Goal: Task Accomplishment & Management: Use online tool/utility

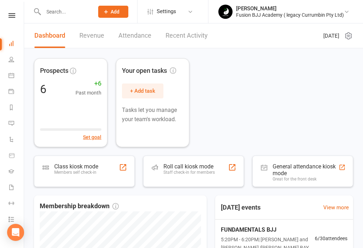
click at [12, 65] on link "People" at bounding box center [17, 60] width 16 height 16
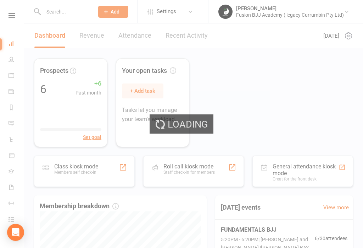
select select "50"
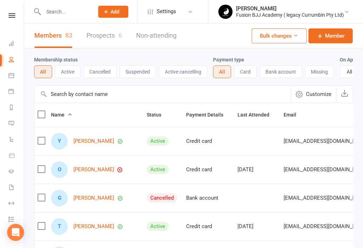
click at [59, 16] on input "text" at bounding box center [65, 12] width 48 height 10
type input "Dae"
click at [278, 57] on div "Payment type All Card Bank account Missing" at bounding box center [276, 66] width 127 height 23
click at [14, 43] on link "Dashboard" at bounding box center [17, 44] width 16 height 16
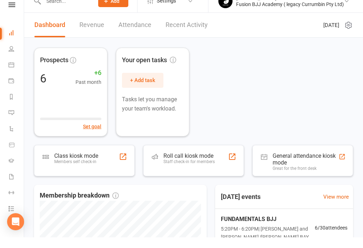
scroll to position [11, 0]
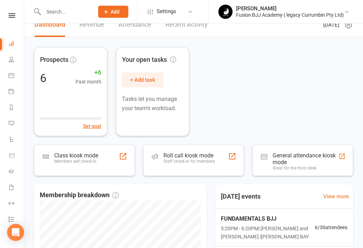
click at [200, 163] on div "Staff check-in for members" at bounding box center [189, 161] width 51 height 5
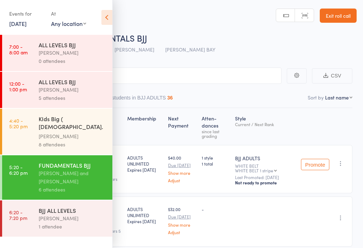
click at [103, 20] on icon at bounding box center [106, 17] width 11 height 15
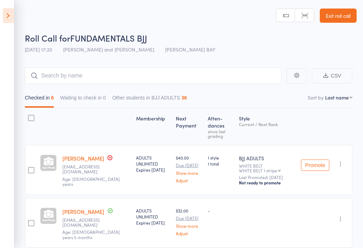
click at [13, 17] on icon at bounding box center [8, 15] width 11 height 15
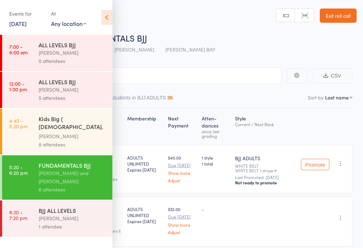
click at [68, 214] on div "[PERSON_NAME]" at bounding box center [73, 218] width 68 height 8
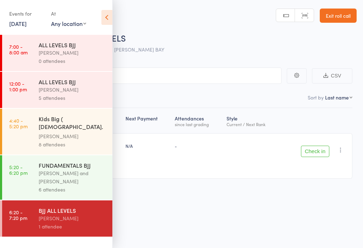
click at [73, 222] on div "1 attendee" at bounding box center [73, 226] width 68 height 8
click at [110, 19] on icon at bounding box center [106, 17] width 11 height 15
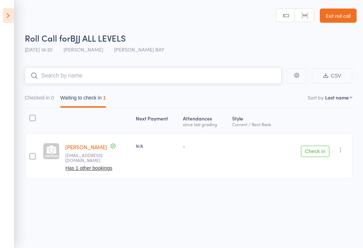
click at [108, 72] on input "search" at bounding box center [153, 75] width 257 height 16
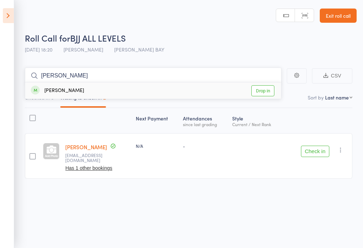
type input "Dave"
click at [262, 91] on link "Drop in" at bounding box center [263, 90] width 23 height 11
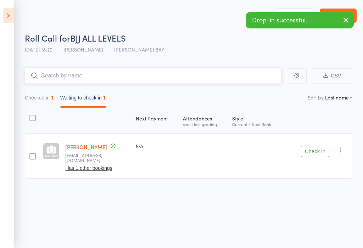
click at [98, 78] on input "search" at bounding box center [153, 75] width 257 height 16
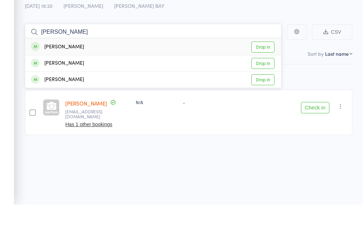
type input "James"
click at [76, 99] on div "James Britton Drop in" at bounding box center [153, 107] width 256 height 16
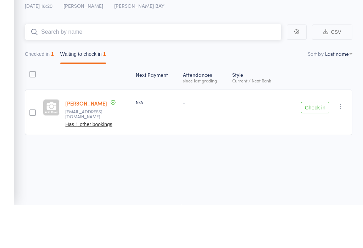
click at [69, 91] on button "Waiting to check in 1" at bounding box center [83, 99] width 46 height 16
click at [340, 108] on div "Next Payment Atten­dances since last grading Style Current / Next Rank sam B sa…" at bounding box center [189, 145] width 328 height 74
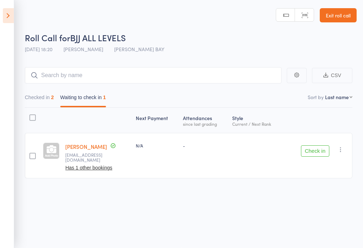
click at [3, 17] on icon at bounding box center [8, 15] width 11 height 15
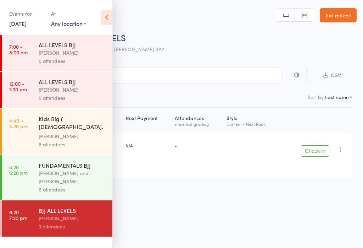
click at [103, 14] on icon at bounding box center [106, 17] width 11 height 15
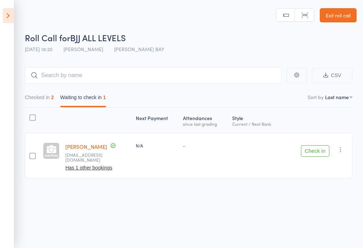
click at [340, 17] on link "Exit roll call" at bounding box center [338, 15] width 37 height 14
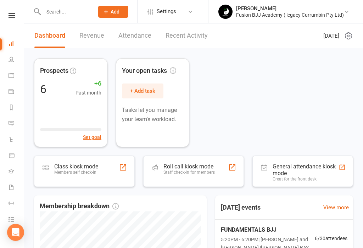
click at [53, 14] on input "text" at bounding box center [65, 12] width 48 height 10
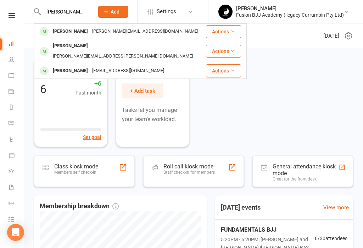
type input "James"
click at [132, 66] on div "[EMAIL_ADDRESS][DOMAIN_NAME]" at bounding box center [128, 71] width 76 height 10
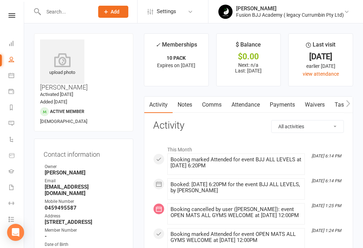
click at [257, 102] on link "Attendance" at bounding box center [246, 105] width 38 height 16
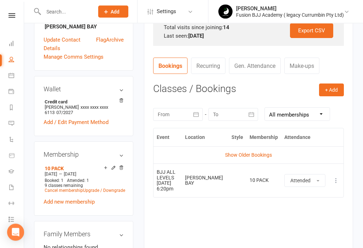
scroll to position [239, 0]
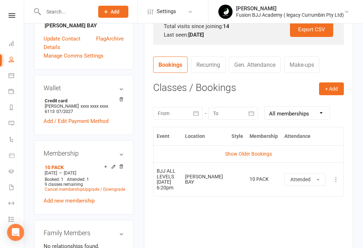
click at [255, 153] on link "Show Older Bookings" at bounding box center [248, 154] width 47 height 6
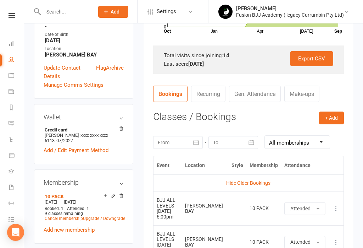
scroll to position [209, 0]
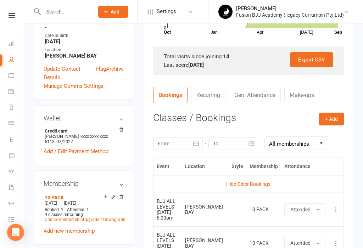
click at [256, 99] on link "Gen. Attendance" at bounding box center [255, 95] width 52 height 16
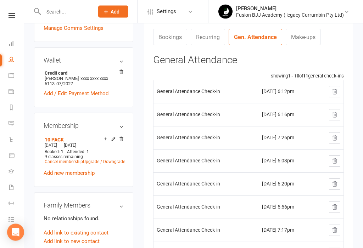
scroll to position [267, 0]
click at [71, 13] on input "text" at bounding box center [65, 12] width 48 height 10
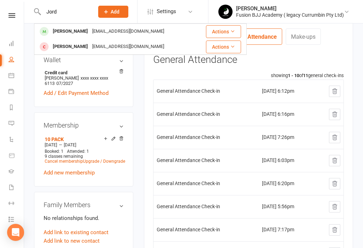
type input "Jord"
click at [156, 32] on div "jordonroachdunleavy@gmail.com" at bounding box center [128, 31] width 76 height 10
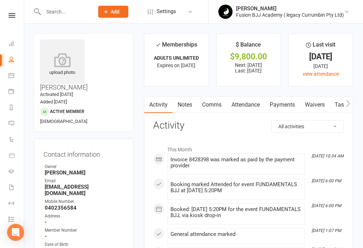
click at [16, 10] on nav "Clubworx Dashboard People Calendar Payments Reports Messages Automations Produc…" at bounding box center [12, 126] width 24 height 248
click at [14, 37] on link "Dashboard" at bounding box center [16, 44] width 16 height 16
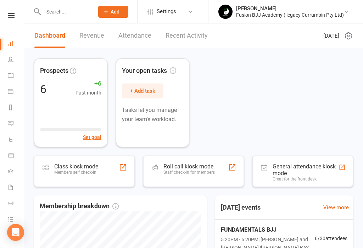
click at [217, 173] on div "Roll call kiosk mode Staff check-in for members" at bounding box center [193, 170] width 101 height 31
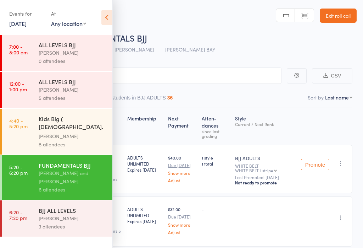
click at [37, 219] on link "6:20 - 7:20 pm BJJ ALL LEVELS [PERSON_NAME] 3 attendees" at bounding box center [57, 218] width 110 height 36
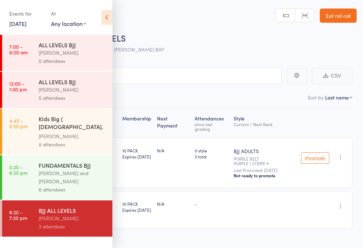
click at [150, 78] on input "search" at bounding box center [146, 75] width 271 height 16
click at [103, 17] on icon at bounding box center [106, 17] width 11 height 15
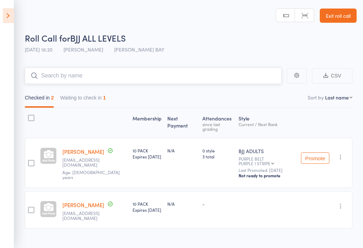
click at [61, 76] on input "search" at bounding box center [153, 75] width 257 height 16
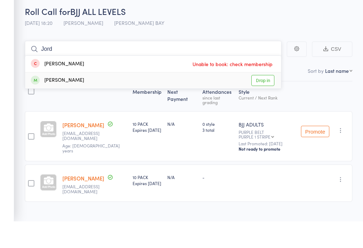
type input "Jord"
click at [48, 103] on div "Jordon Roach-Dunleavy" at bounding box center [57, 107] width 53 height 8
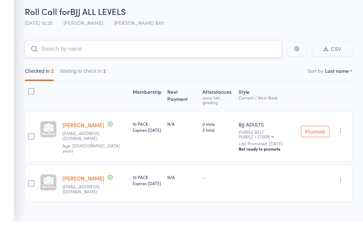
scroll to position [0, 0]
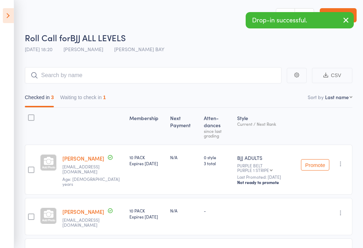
click at [5, 9] on icon at bounding box center [8, 15] width 11 height 15
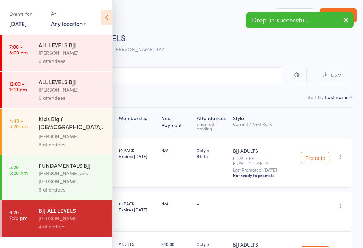
click at [6, 18] on div "Events for 10 Sep, 2025 10 Sep, 2025 September 2025 Sun Mon Tue Wed Thu Fri Sat…" at bounding box center [56, 18] width 112 height 36
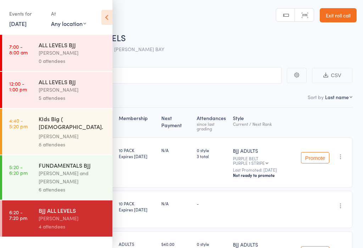
click at [107, 16] on icon at bounding box center [106, 17] width 11 height 15
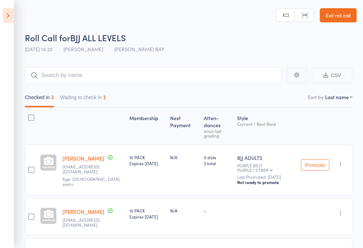
click at [12, 18] on icon at bounding box center [8, 15] width 11 height 15
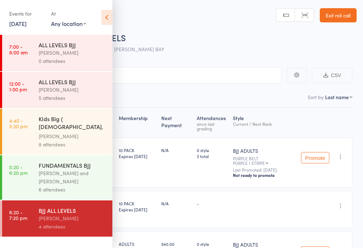
click at [111, 11] on icon at bounding box center [106, 17] width 11 height 15
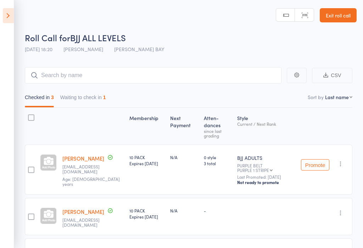
click at [10, 17] on icon at bounding box center [8, 15] width 11 height 15
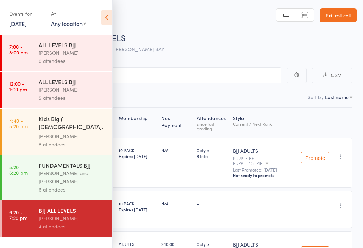
scroll to position [1, 0]
click at [109, 22] on icon at bounding box center [106, 17] width 11 height 15
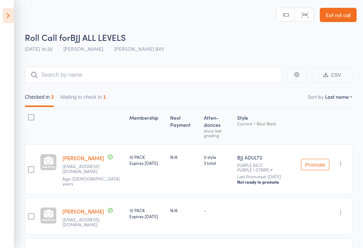
click at [10, 18] on icon at bounding box center [8, 15] width 11 height 15
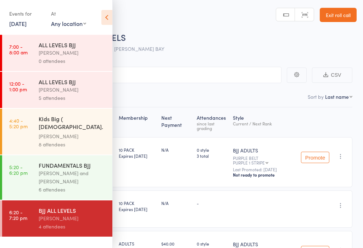
click at [111, 14] on icon at bounding box center [106, 17] width 11 height 15
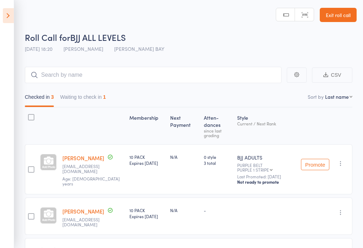
click at [340, 17] on link "Exit roll call" at bounding box center [338, 15] width 37 height 14
